Goal: Information Seeking & Learning: Compare options

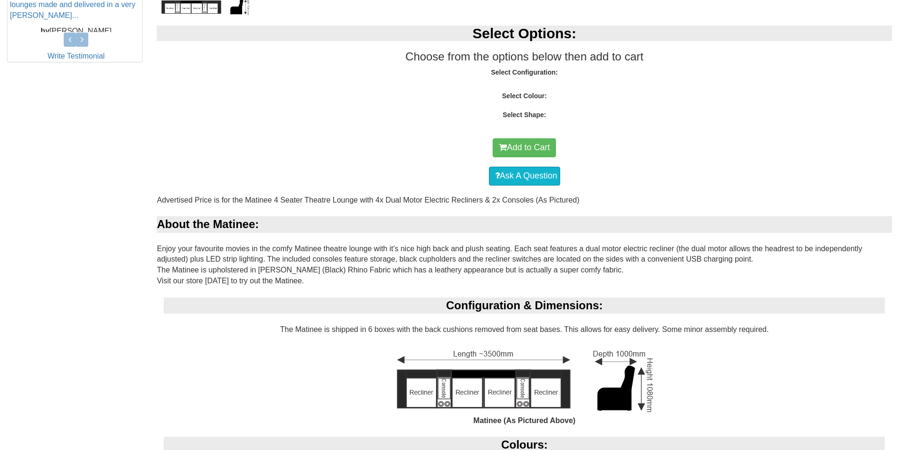
scroll to position [94, 0]
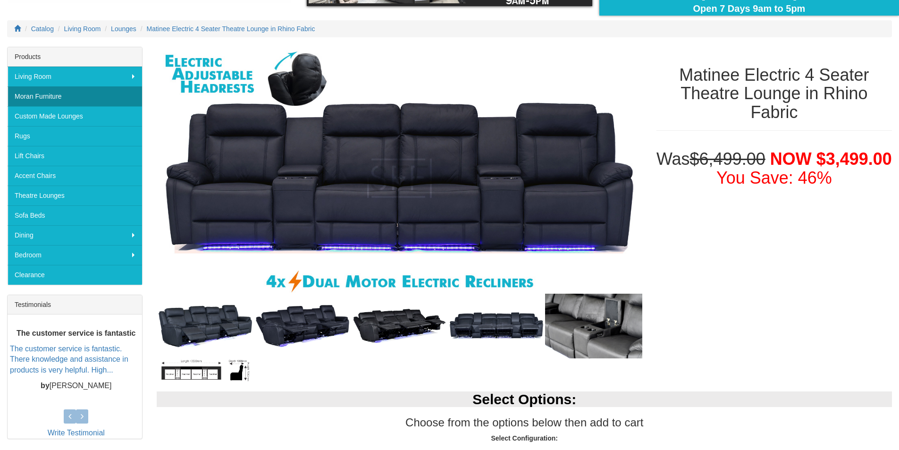
scroll to position [94, 0]
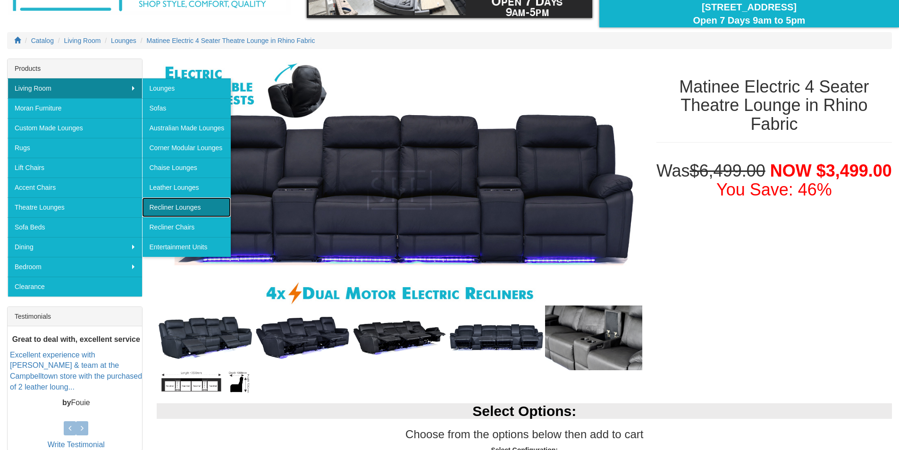
click at [194, 199] on link "Recliner Lounges" at bounding box center [186, 207] width 89 height 20
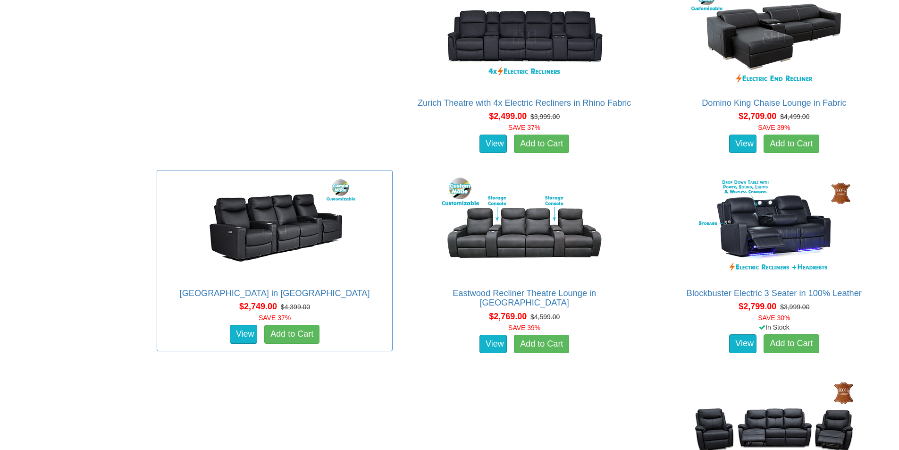
scroll to position [1415, 0]
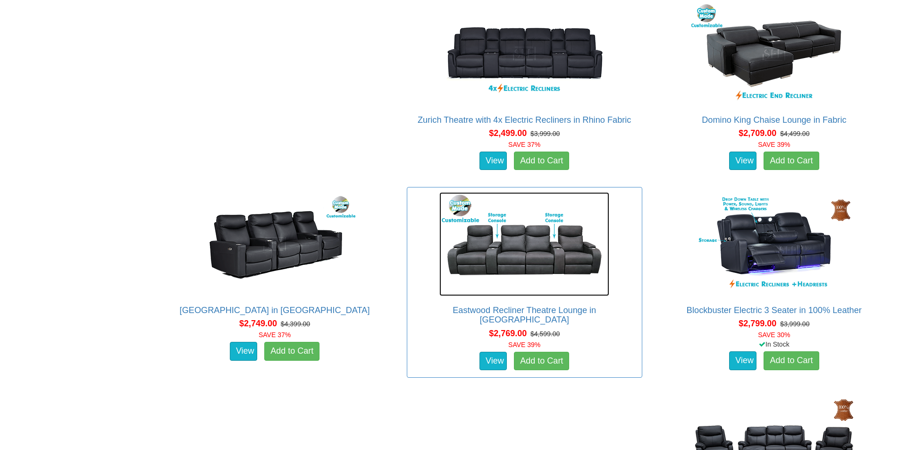
click at [524, 237] on img at bounding box center [524, 244] width 170 height 104
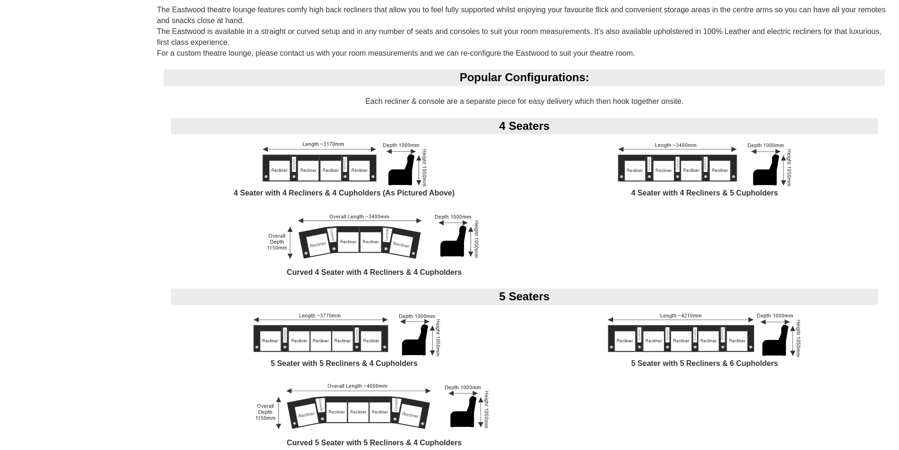
scroll to position [755, 0]
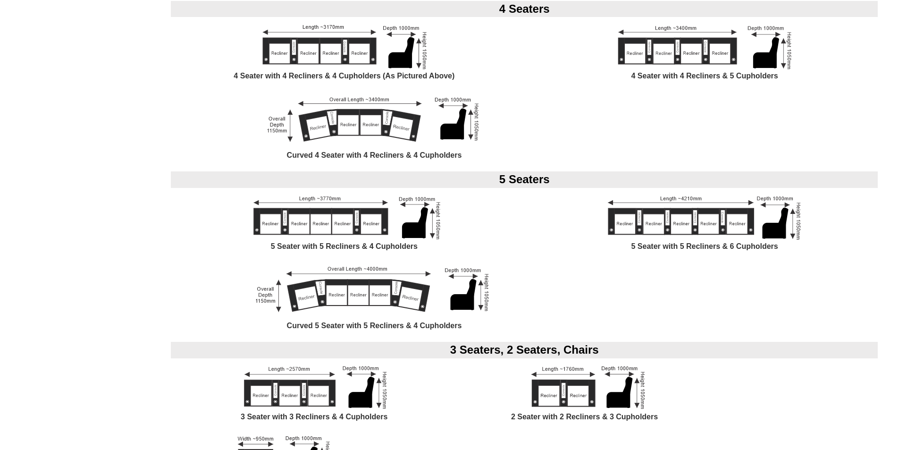
click at [346, 125] on img at bounding box center [374, 121] width 223 height 58
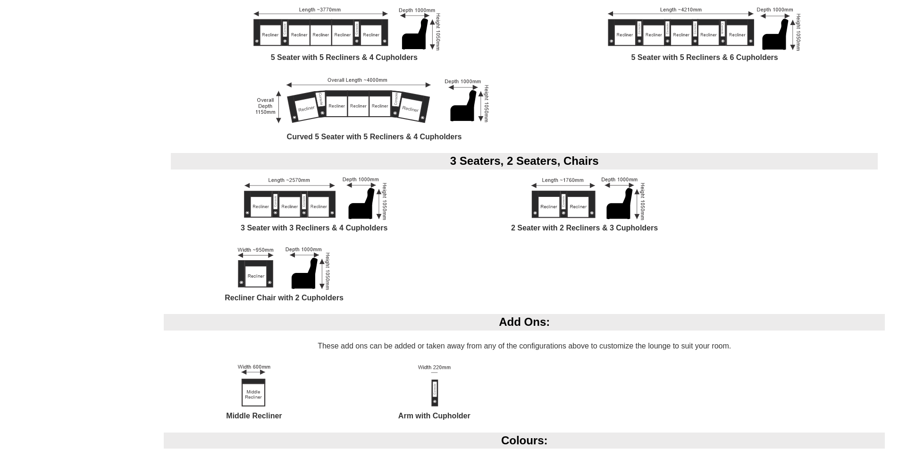
scroll to position [1274, 0]
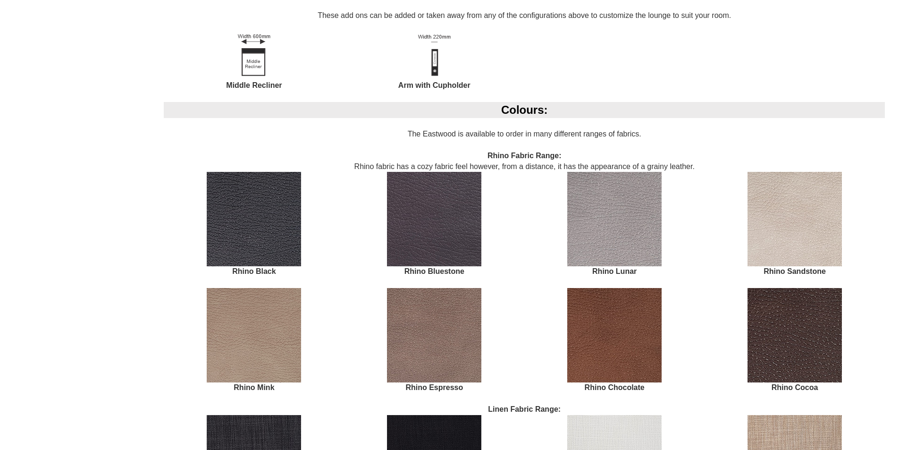
click at [591, 197] on img at bounding box center [614, 219] width 94 height 94
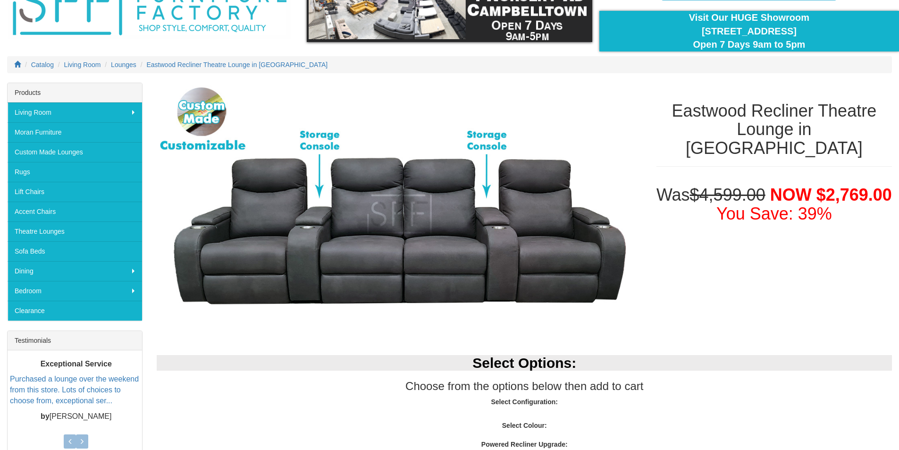
scroll to position [47, 0]
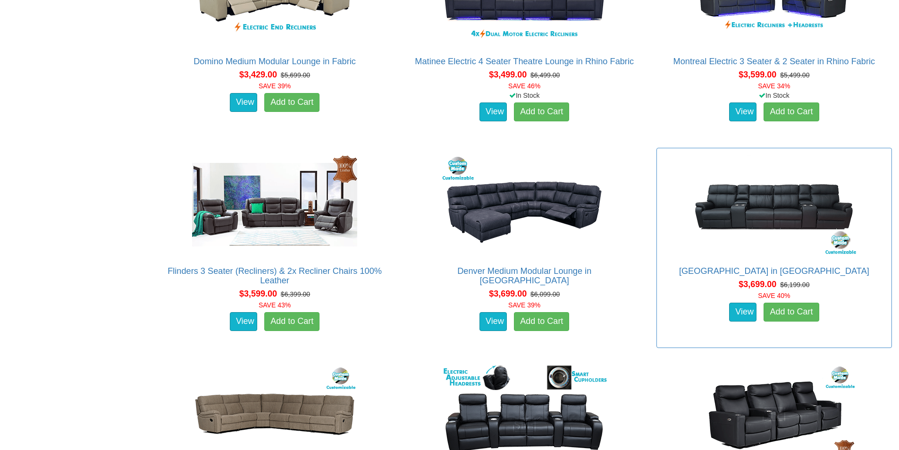
scroll to position [2235, 0]
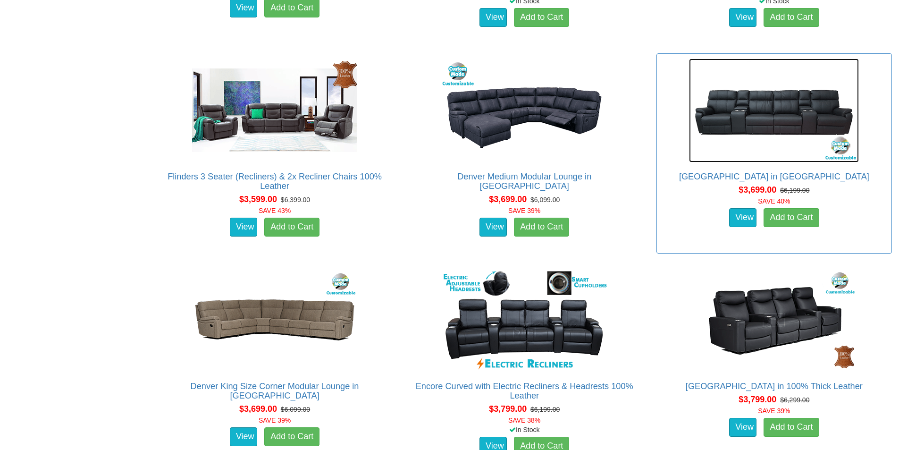
click at [744, 160] on img at bounding box center [774, 110] width 170 height 104
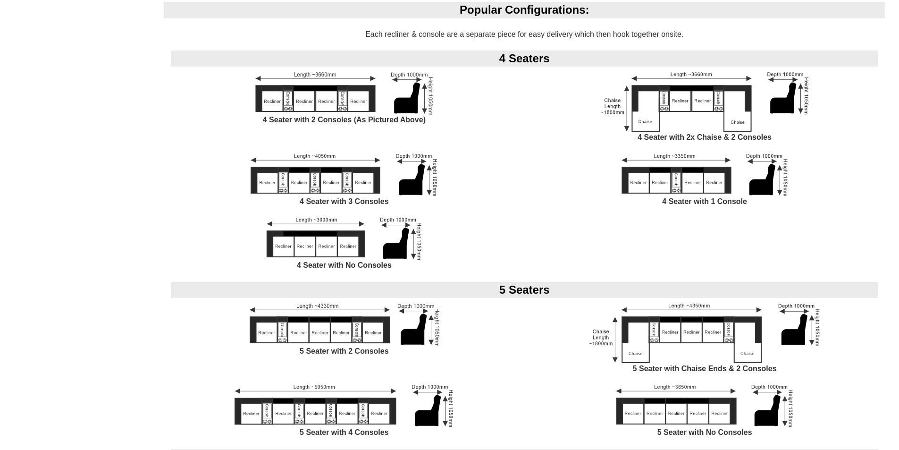
scroll to position [613, 0]
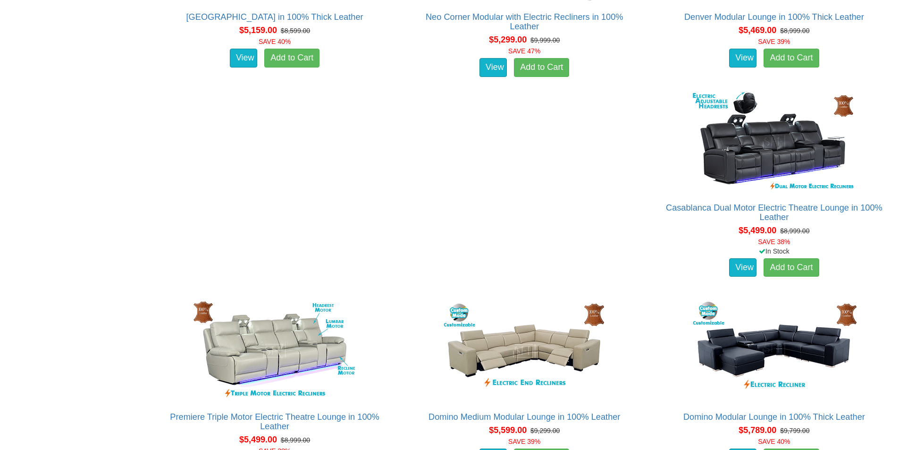
scroll to position [5236, 0]
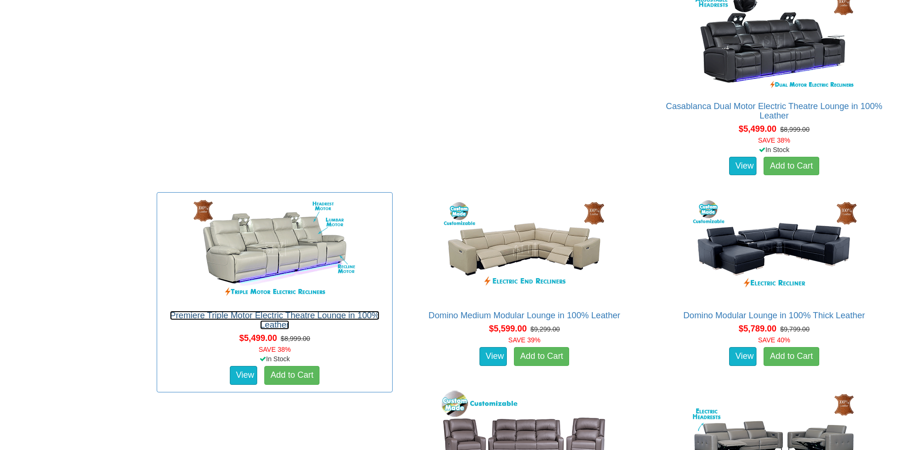
click at [217, 310] on link "Premiere Triple Motor Electric Theatre Lounge in 100% Leather" at bounding box center [274, 319] width 209 height 19
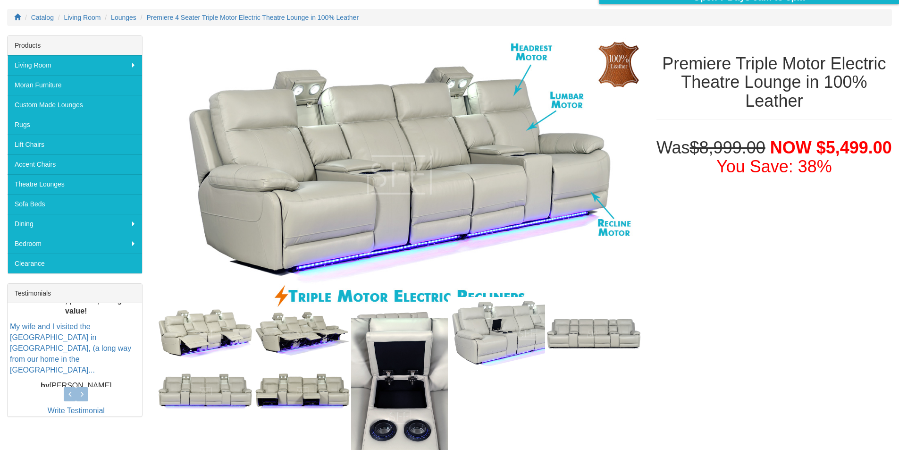
scroll to position [189, 0]
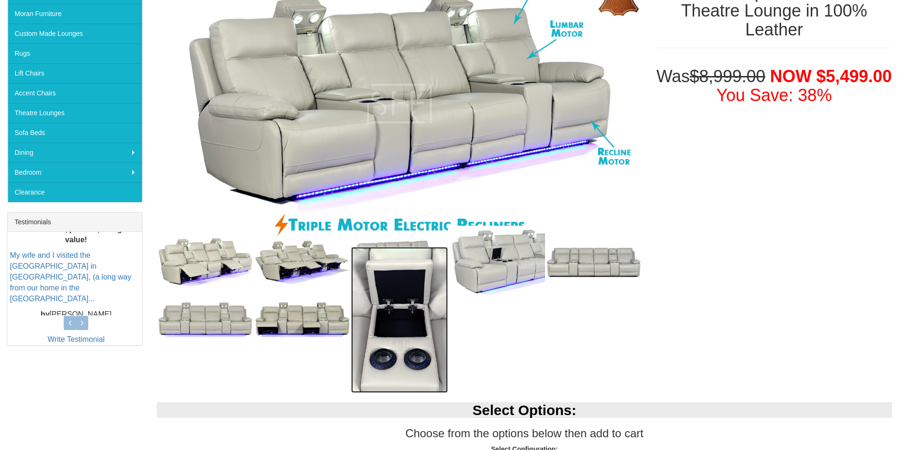
click at [402, 362] on img at bounding box center [399, 319] width 97 height 145
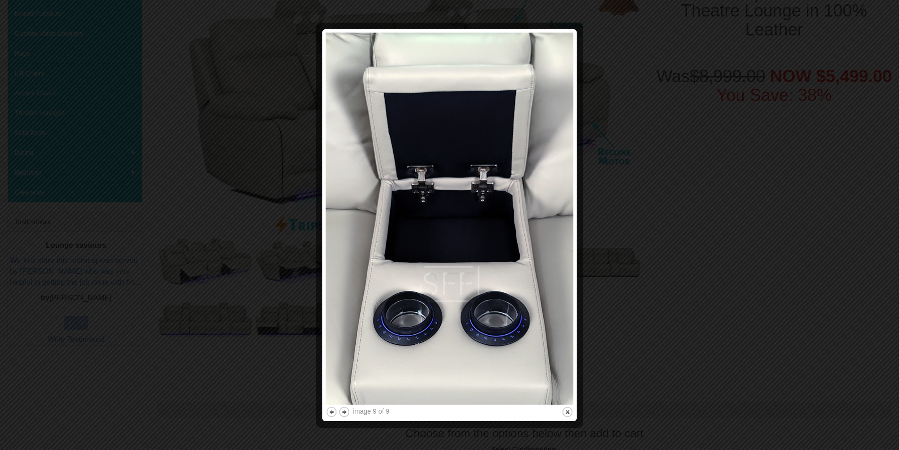
click at [615, 293] on div at bounding box center [449, 225] width 899 height 450
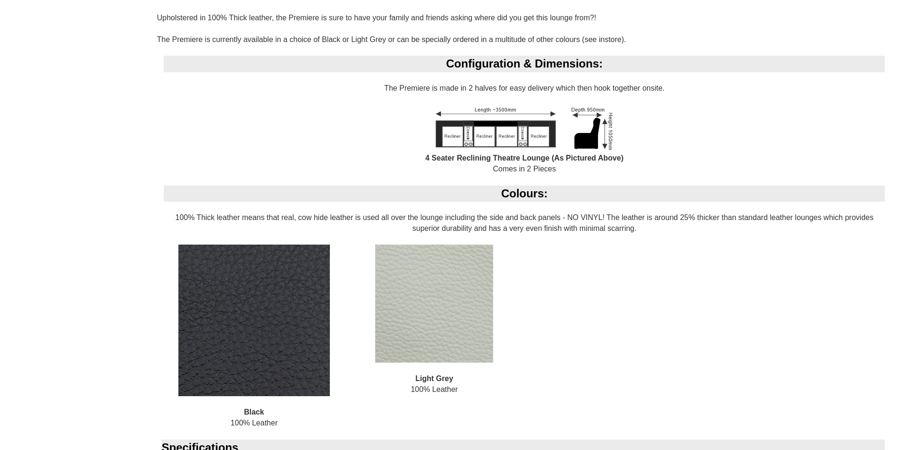
scroll to position [896, 0]
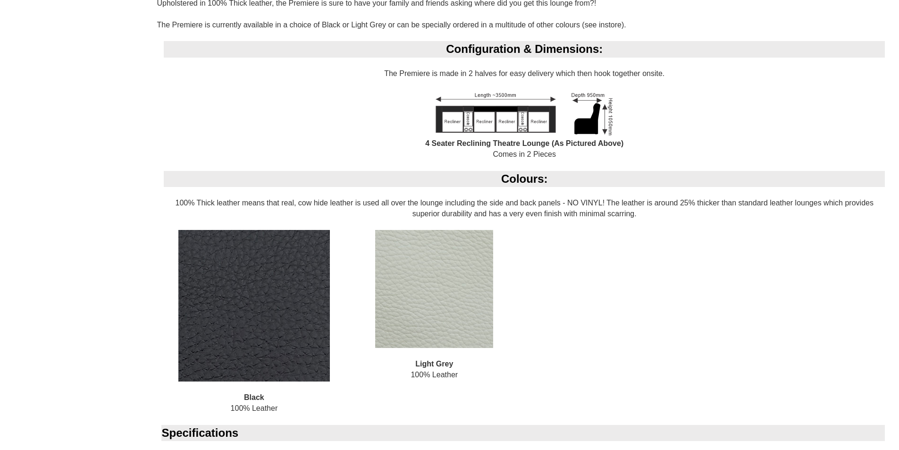
click at [459, 277] on img at bounding box center [434, 289] width 118 height 118
click at [261, 303] on img at bounding box center [253, 305] width 151 height 151
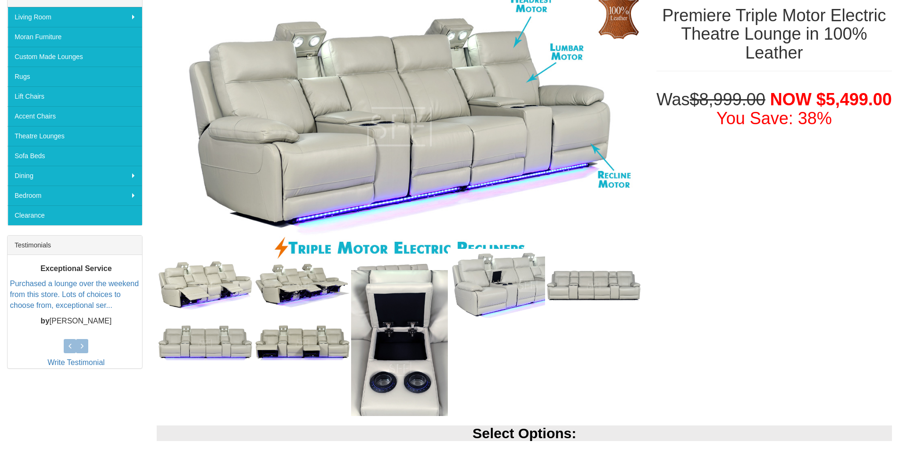
scroll to position [47, 0]
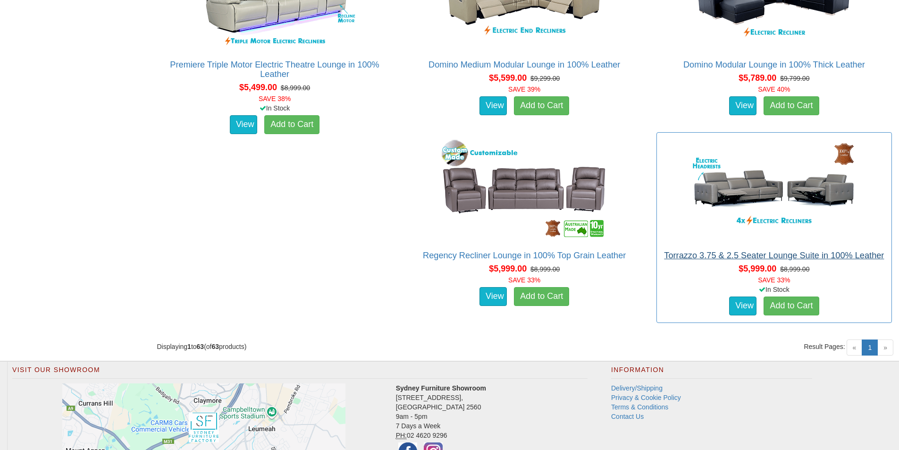
scroll to position [5489, 0]
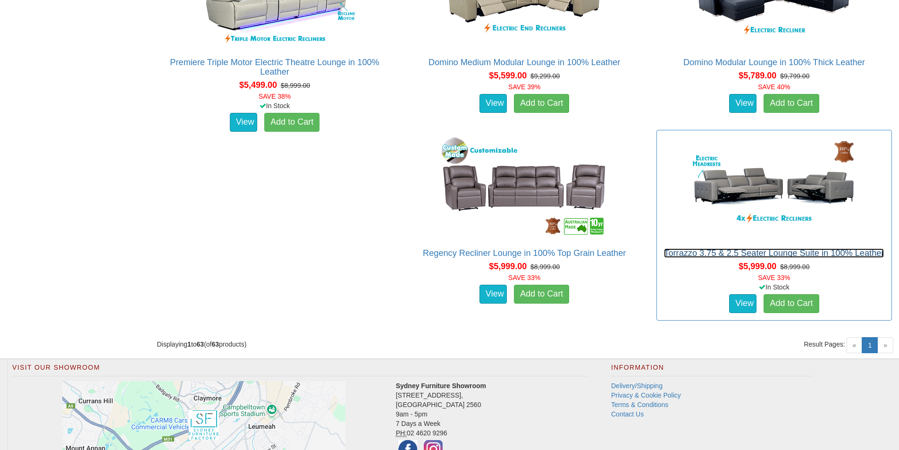
click at [699, 248] on link "Torrazzo 3.75 & 2.5 Seater Lounge Suite in 100% Leather" at bounding box center [774, 252] width 220 height 9
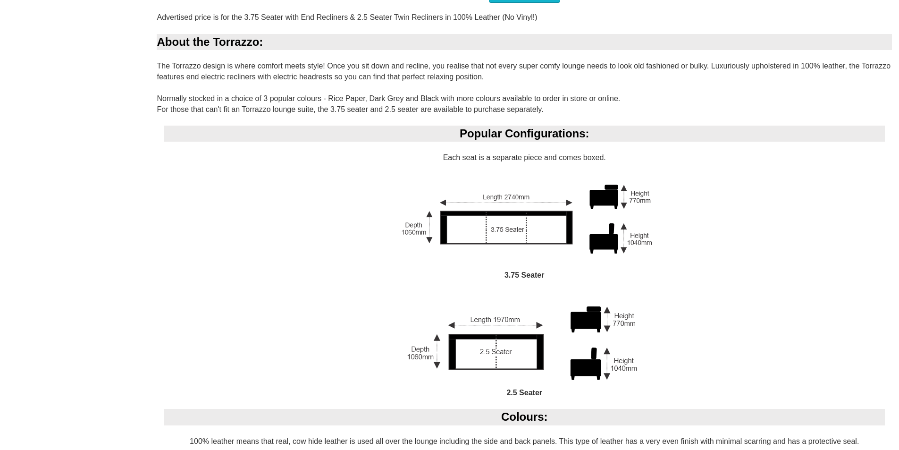
scroll to position [519, 0]
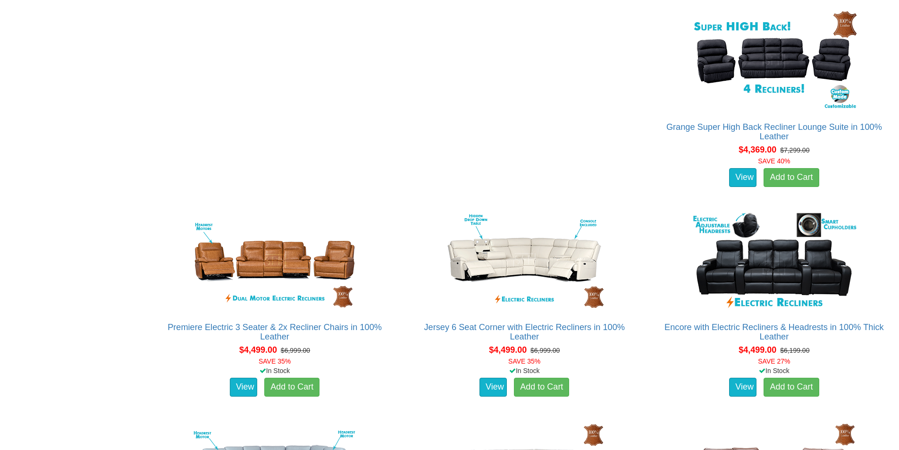
scroll to position [3784, 0]
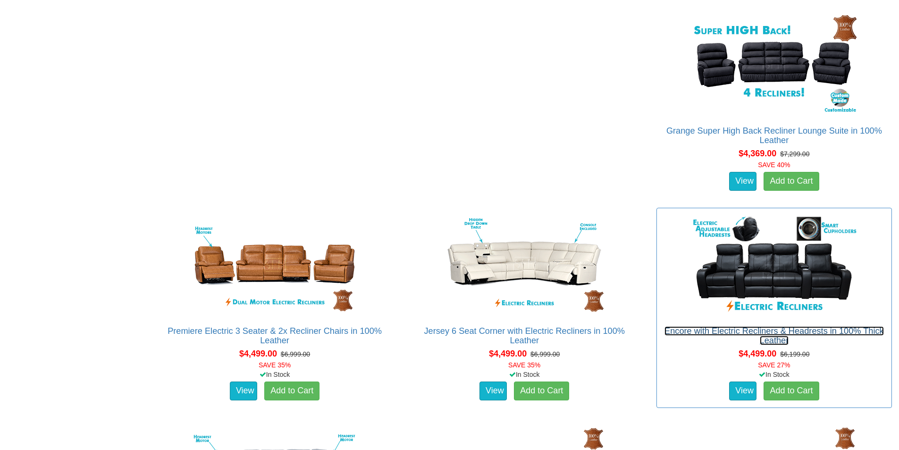
click at [688, 326] on link "Encore with Electric Recliners & Headrests in 100% Thick Leather" at bounding box center [773, 335] width 219 height 19
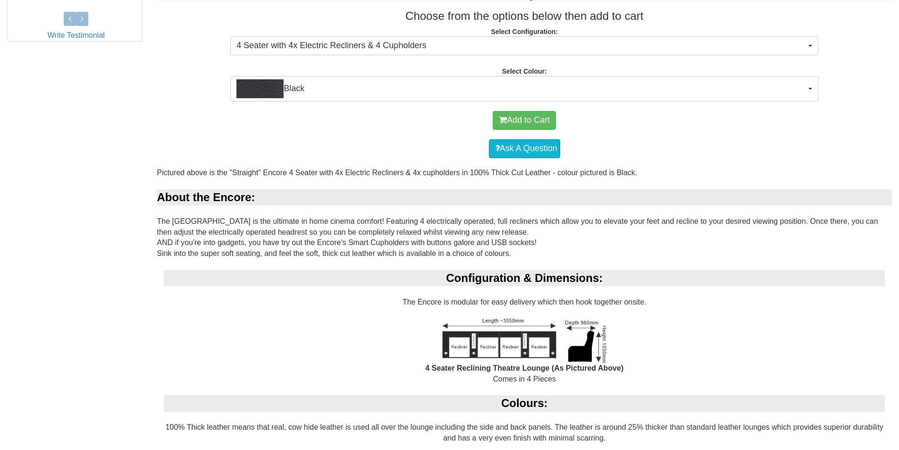
scroll to position [377, 0]
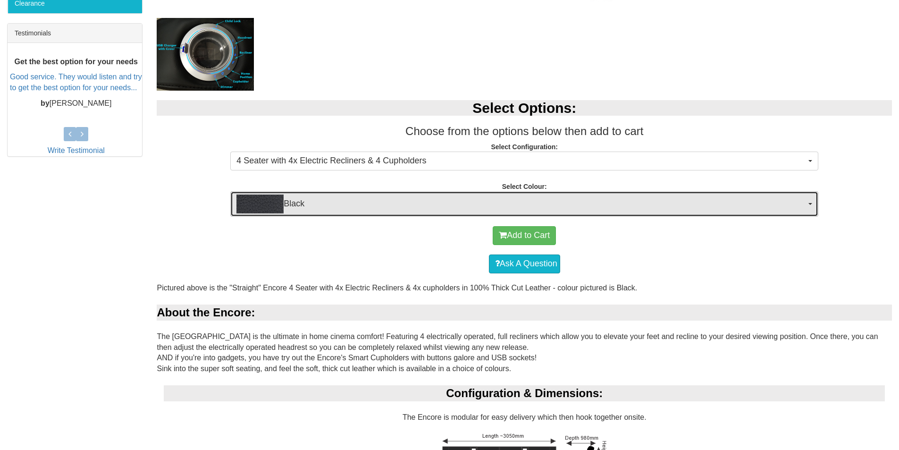
click at [395, 209] on span "Black" at bounding box center [520, 203] width 569 height 19
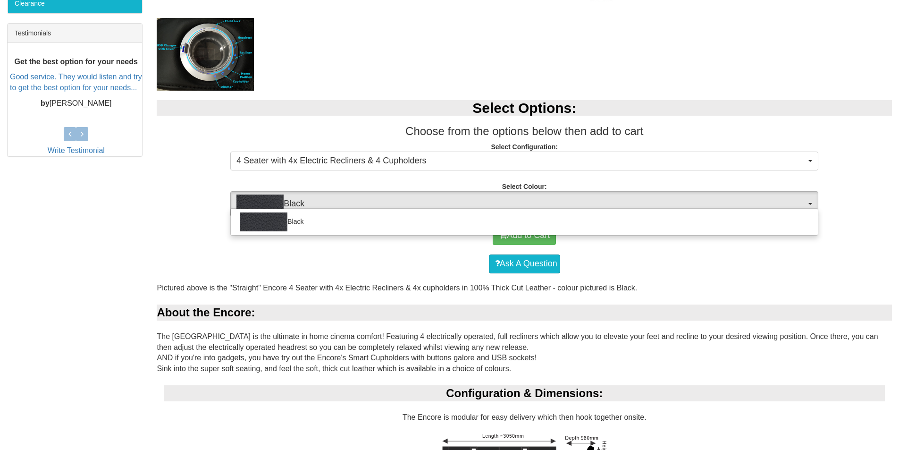
click at [395, 208] on div "Black" at bounding box center [524, 221] width 588 height 27
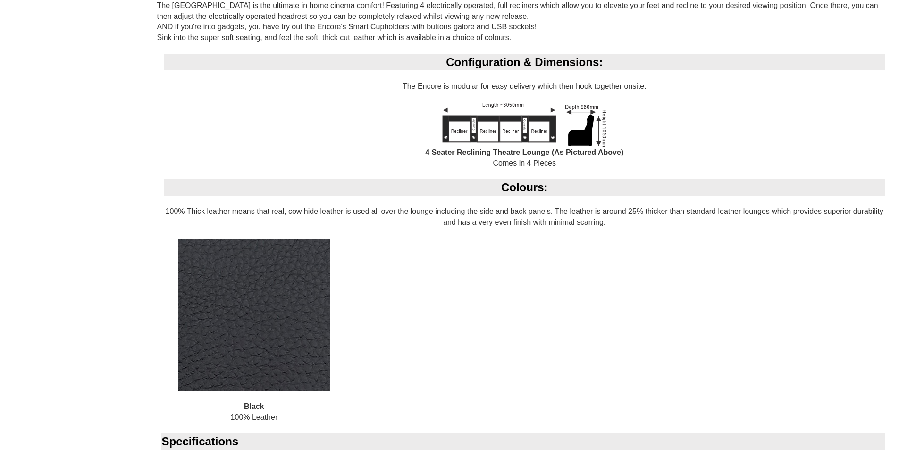
scroll to position [802, 0]
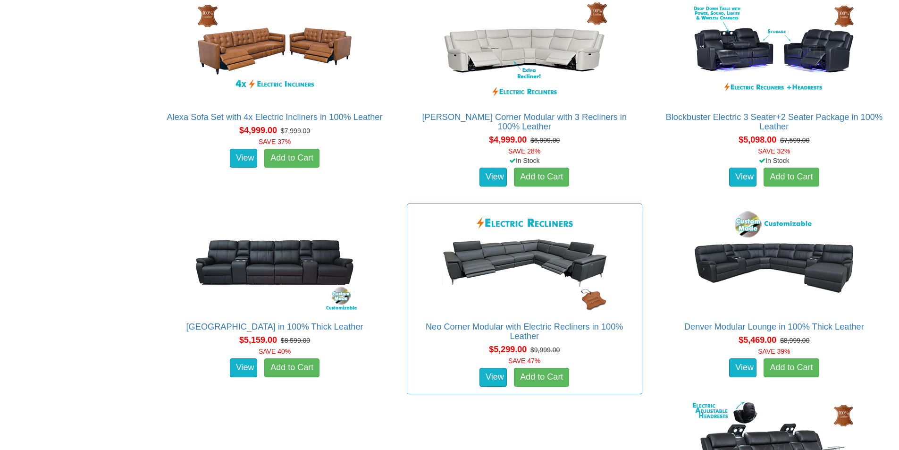
scroll to position [4822, 0]
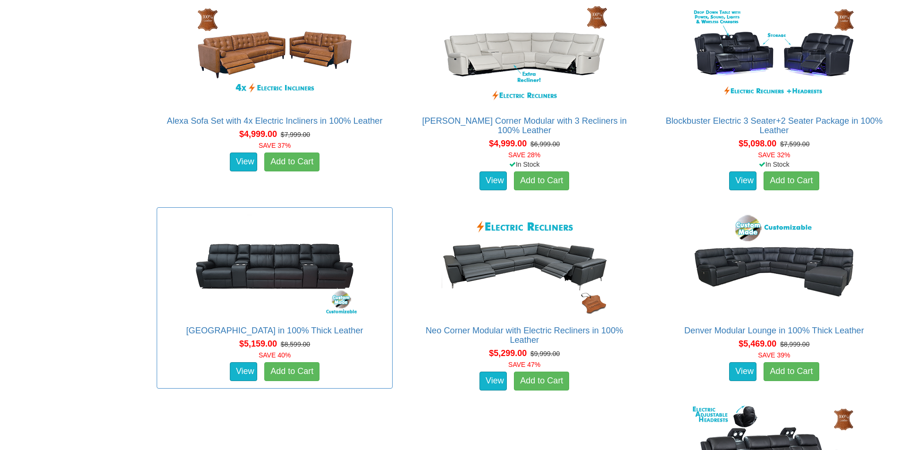
click at [343, 277] on div "Denver Theatre Lounge in 100% Thick Leather Advertised price is for the 4 Seate…" at bounding box center [274, 297] width 235 height 181
click at [342, 326] on link "[GEOGRAPHIC_DATA] in 100% Thick Leather" at bounding box center [274, 330] width 177 height 9
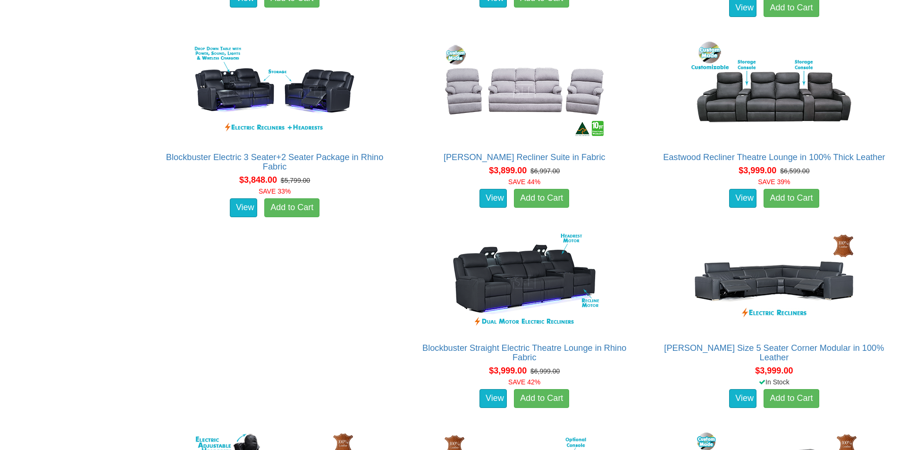
scroll to position [3086, 0]
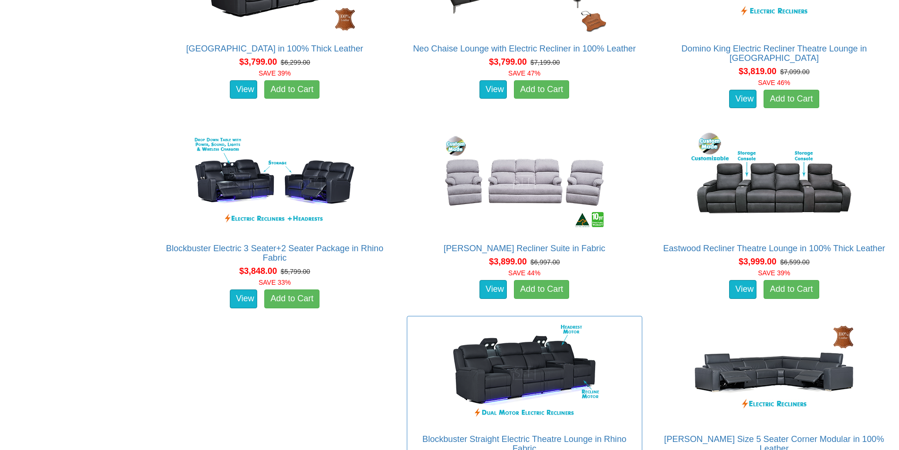
click at [567, 384] on div "Blockbuster Straight Electric Theatre Lounge in Rhino Fabric Pictured above is …" at bounding box center [524, 411] width 235 height 191
click at [558, 434] on link "Blockbuster Straight Electric Theatre Lounge in Rhino Fabric" at bounding box center [524, 443] width 204 height 19
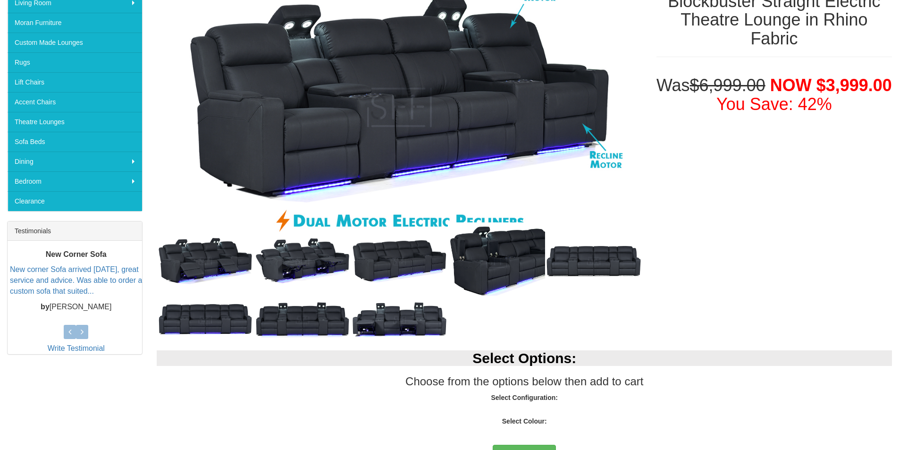
scroll to position [47, 0]
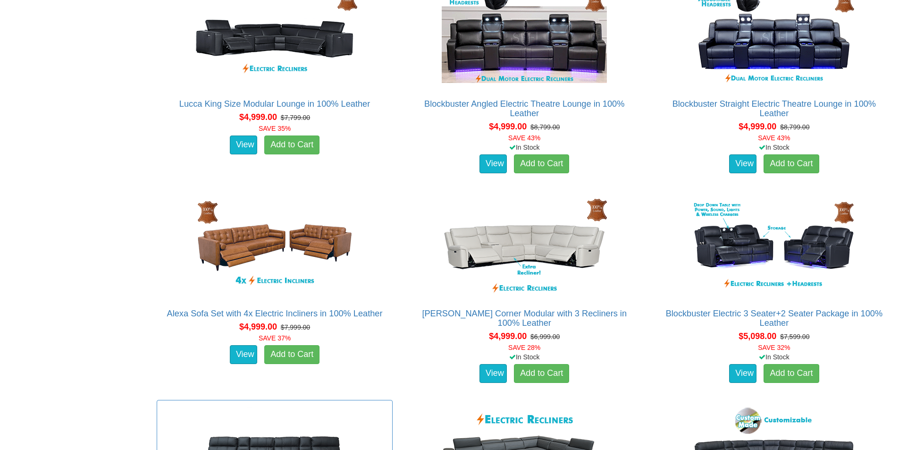
scroll to position [4539, 0]
